Goal: Task Accomplishment & Management: Manage account settings

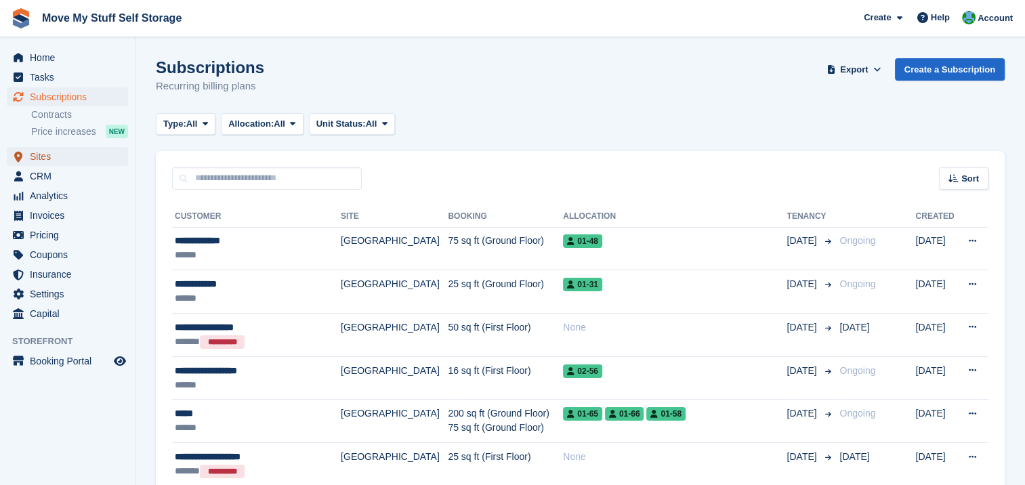
click at [35, 150] on span "Sites" at bounding box center [70, 156] width 81 height 19
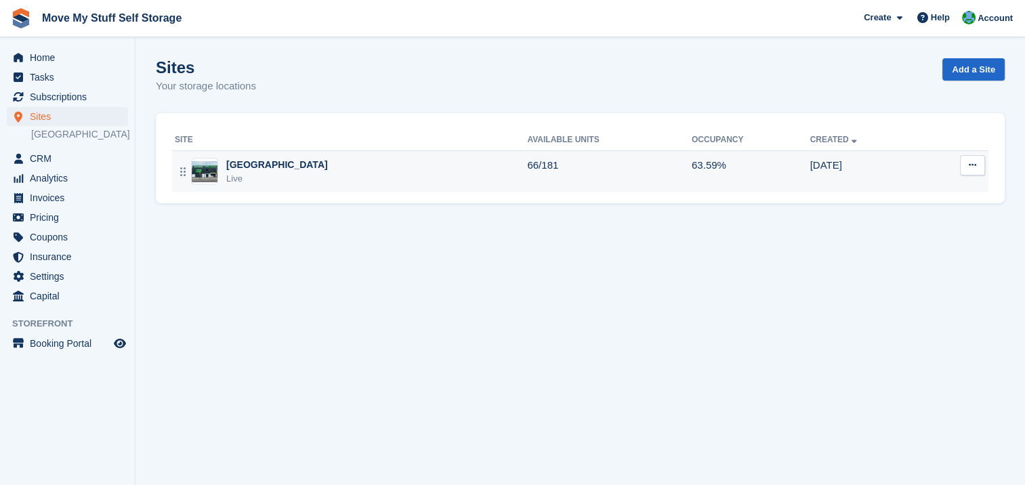
click at [255, 167] on div "[GEOGRAPHIC_DATA]" at bounding box center [277, 165] width 102 height 14
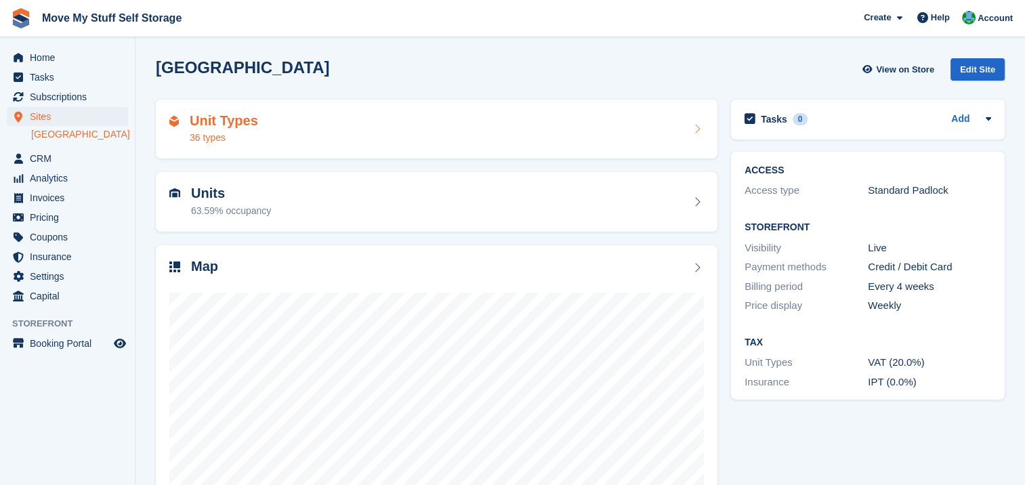
click at [215, 121] on h2 "Unit Types" at bounding box center [224, 121] width 68 height 16
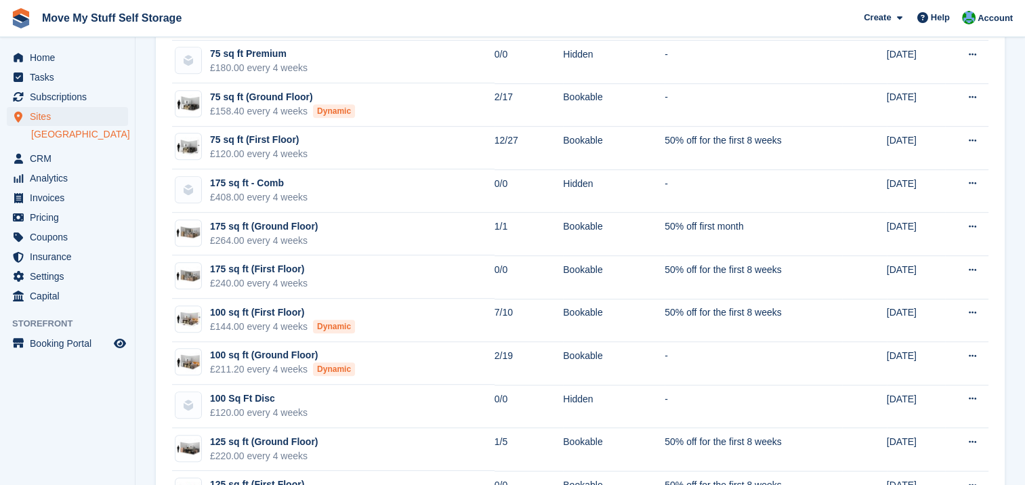
scroll to position [703, 0]
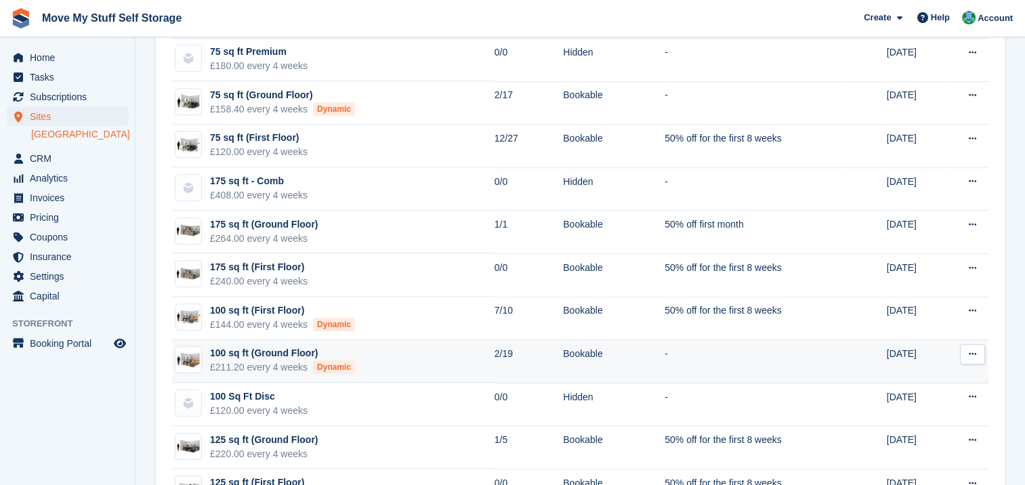
click at [247, 360] on div "£211.20 every 4 weeks Dynamic" at bounding box center [282, 367] width 145 height 14
click at [247, 352] on div "100 sq ft (Ground Floor)" at bounding box center [282, 353] width 145 height 14
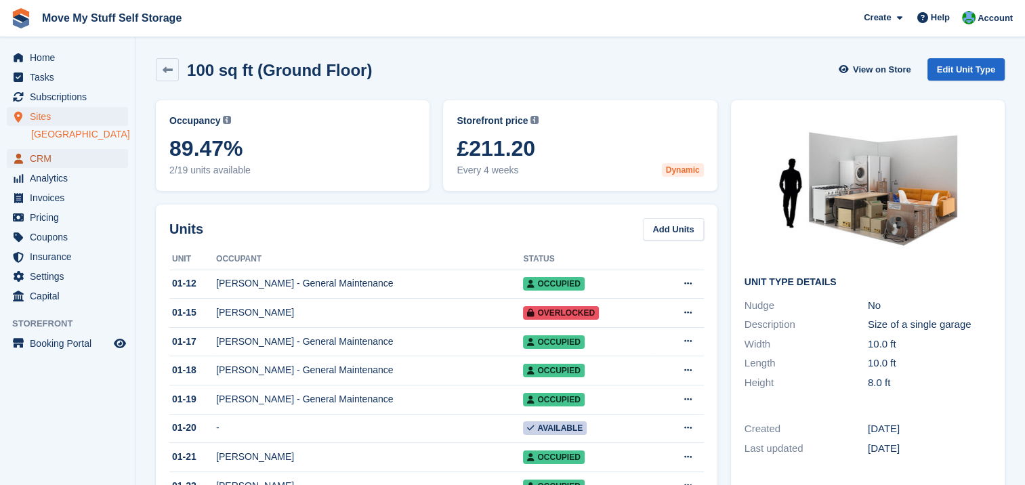
click at [41, 156] on span "CRM" at bounding box center [70, 158] width 81 height 19
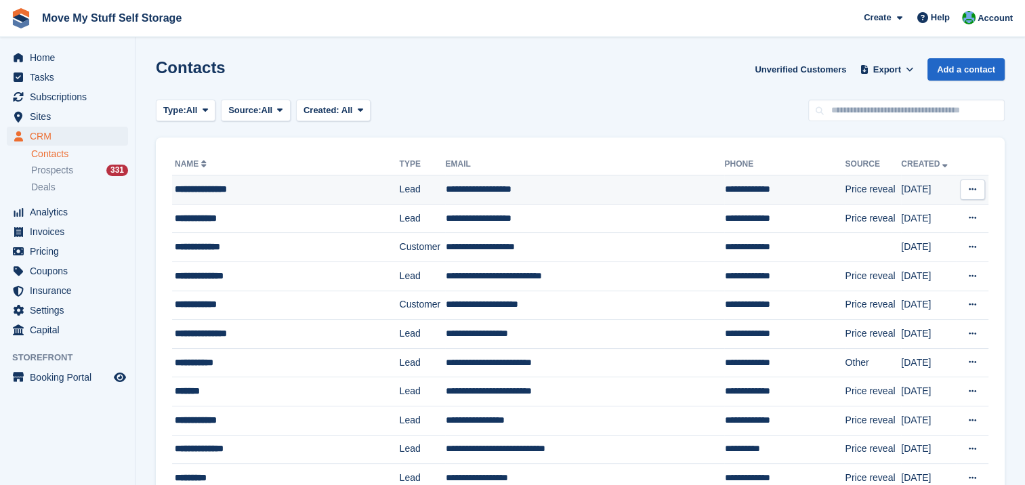
click at [209, 189] on div "**********" at bounding box center [275, 189] width 200 height 14
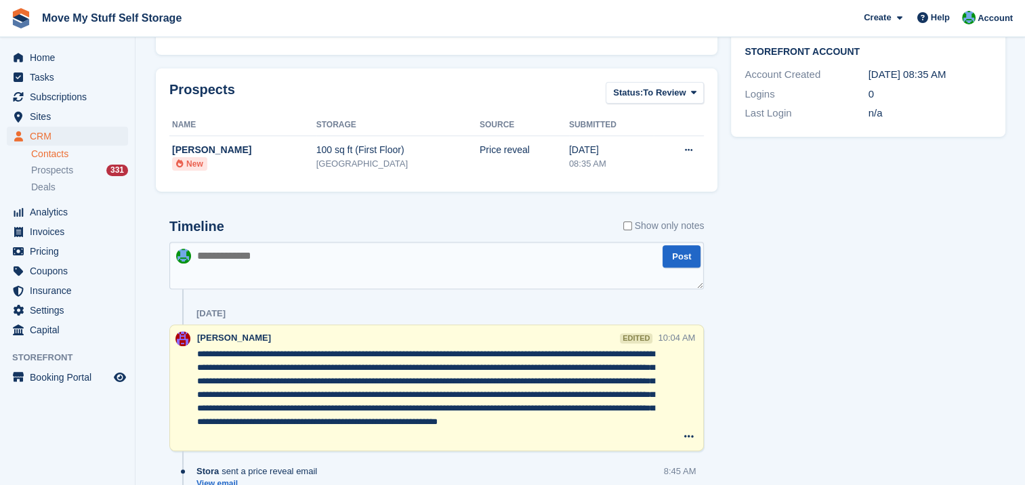
scroll to position [410, 0]
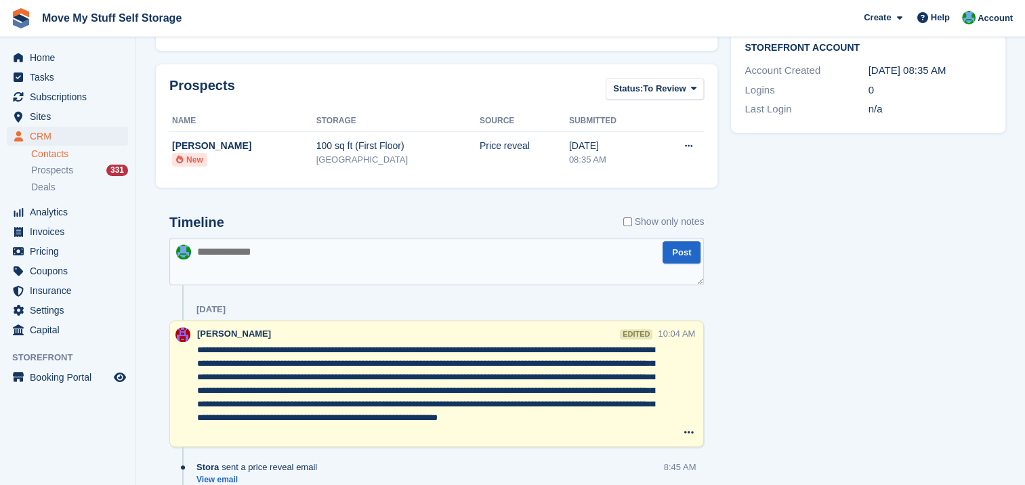
click at [233, 252] on textarea at bounding box center [436, 261] width 534 height 47
type textarea "*"
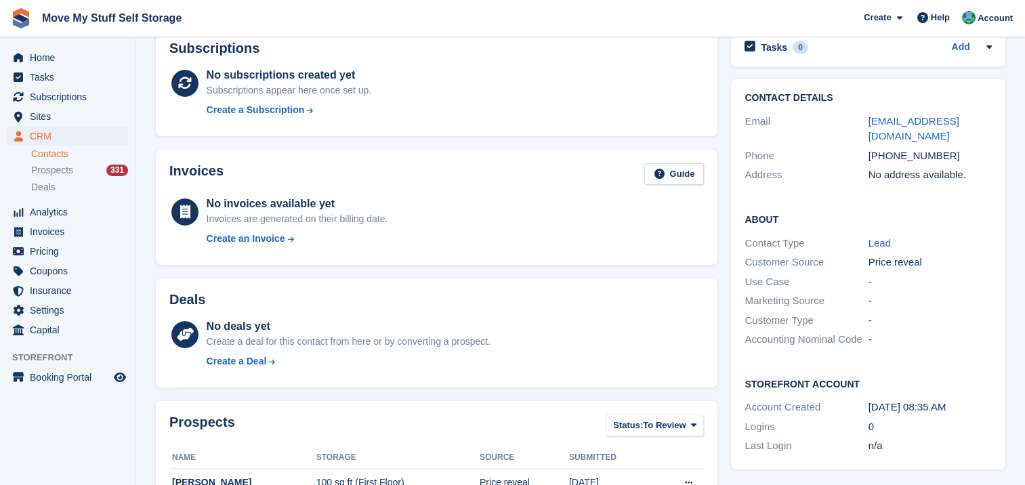
scroll to position [0, 0]
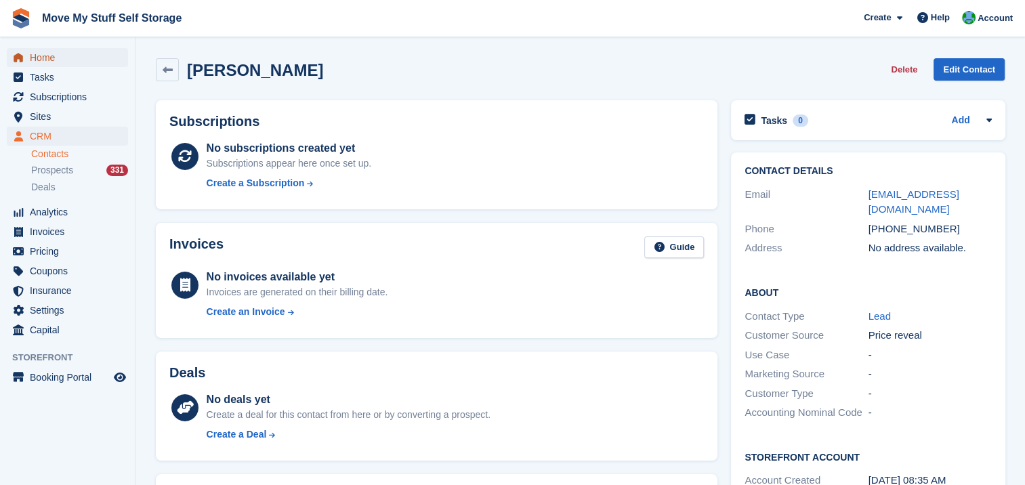
click at [51, 60] on span "Home" at bounding box center [70, 57] width 81 height 19
